Goal: Task Accomplishment & Management: Use online tool/utility

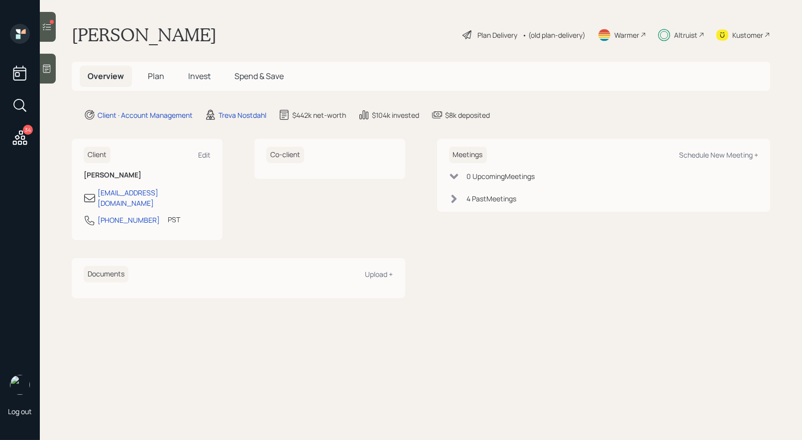
click at [49, 23] on icon at bounding box center [47, 27] width 10 height 10
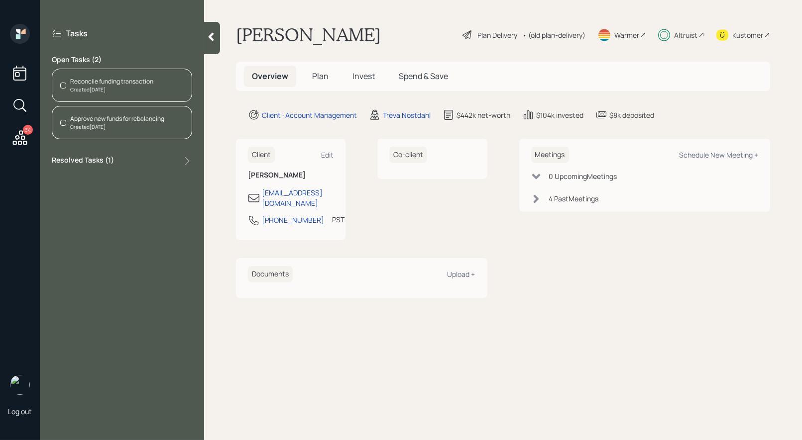
click at [119, 81] on div "Reconcile funding transaction" at bounding box center [111, 81] width 83 height 9
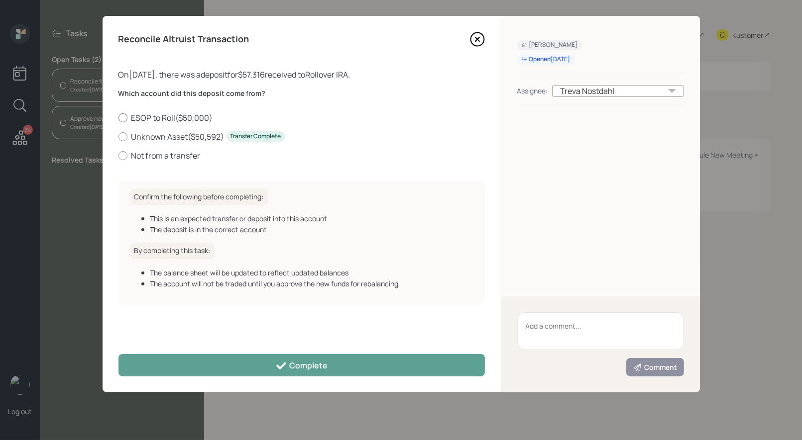
click at [123, 117] on div at bounding box center [122, 117] width 9 height 9
click at [118, 117] on input "ESOP to Roll ( $50,000 )" at bounding box center [118, 117] width 0 height 0
radio input "true"
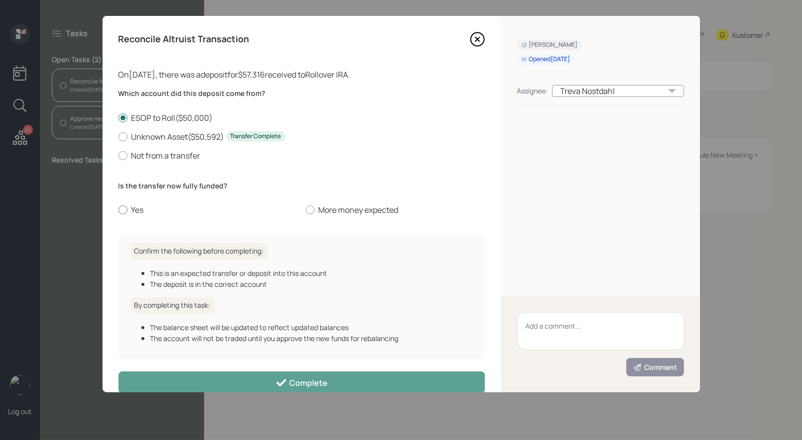
click at [122, 206] on div at bounding box center [122, 210] width 9 height 9
click at [118, 210] on input "Yes" at bounding box center [118, 210] width 0 height 0
radio input "true"
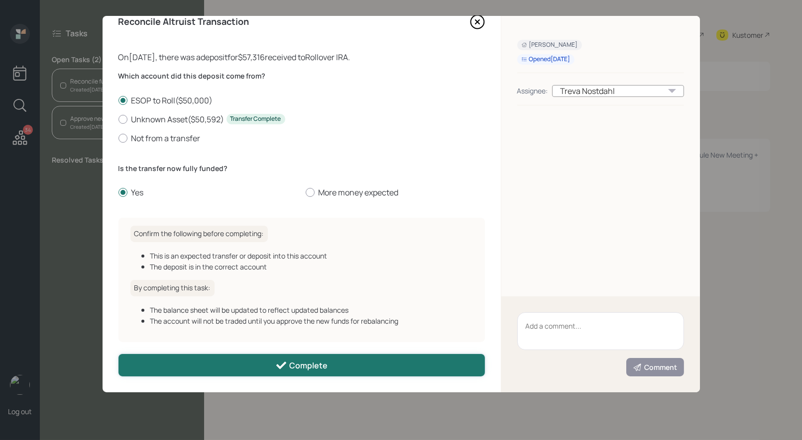
click at [213, 367] on button "Complete" at bounding box center [301, 365] width 366 height 22
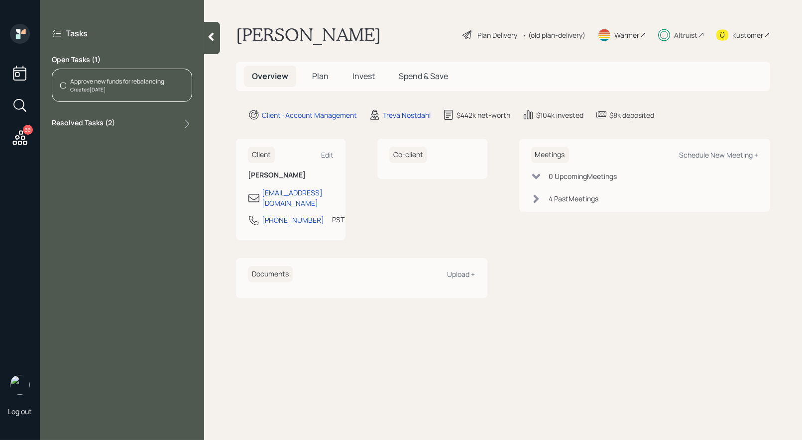
click at [105, 85] on div "Approve new funds for rebalancing" at bounding box center [117, 81] width 94 height 9
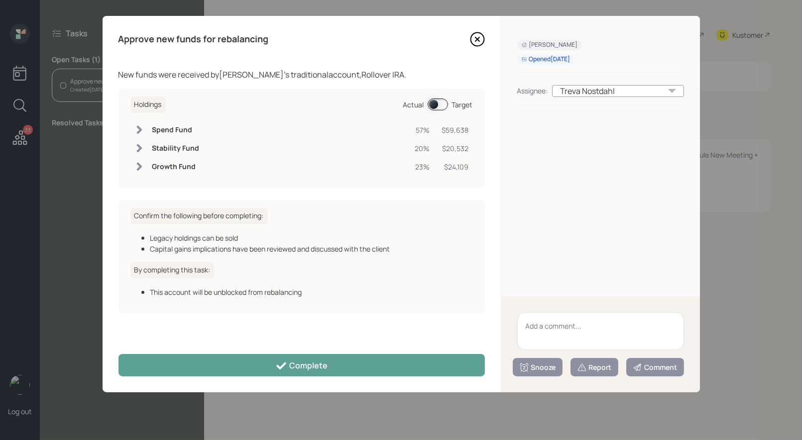
click at [434, 102] on span at bounding box center [437, 105] width 20 height 12
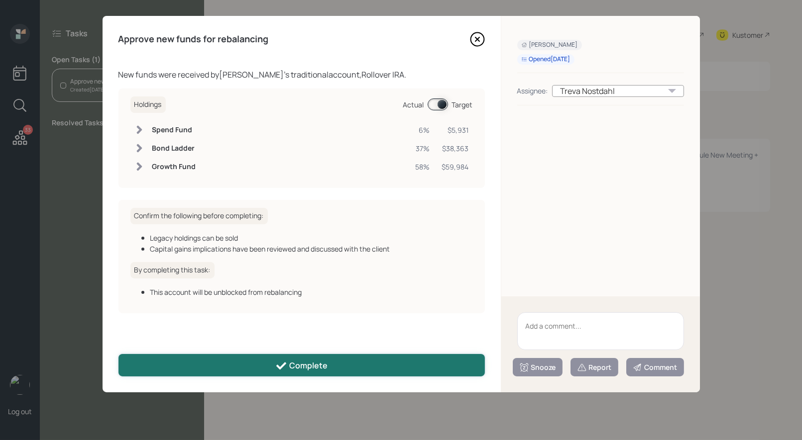
click at [333, 365] on button "Complete" at bounding box center [301, 365] width 366 height 22
